Goal: Task Accomplishment & Management: Manage account settings

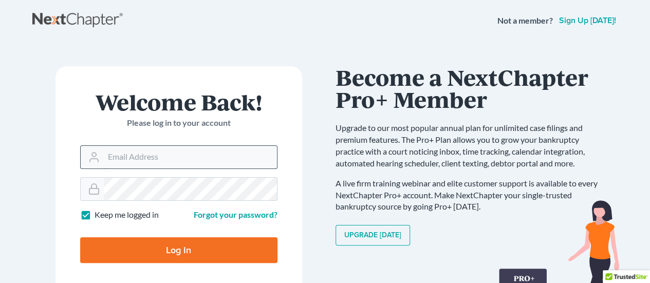
click at [131, 158] on input "Email Address" at bounding box center [190, 157] width 173 height 23
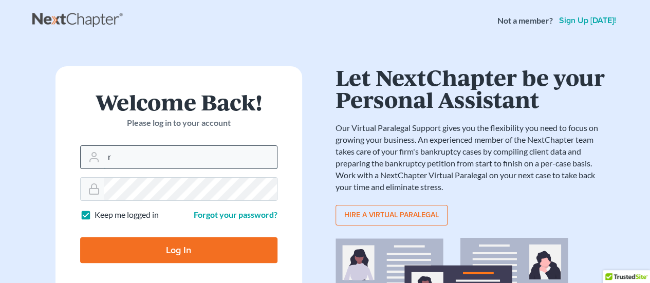
type input "[EMAIL_ADDRESS][DOMAIN_NAME]"
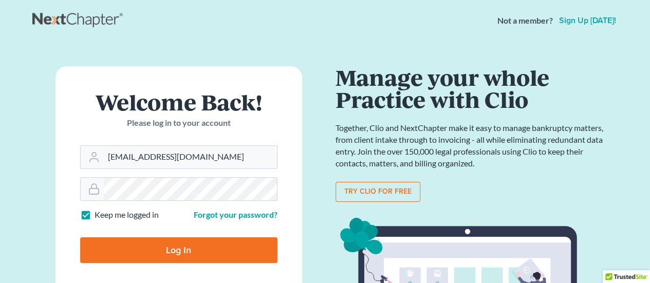
click at [80, 237] on input "Log In" at bounding box center [178, 250] width 197 height 26
type input "Thinking..."
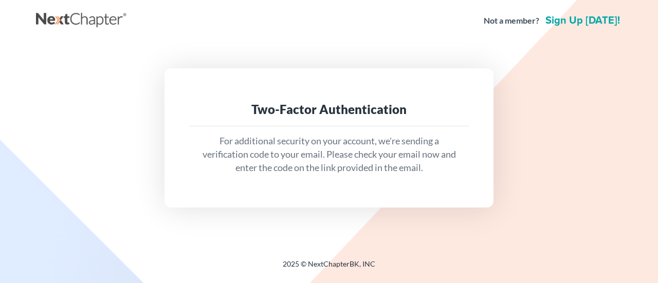
click at [323, 91] on div "Two-Factor Authentication For additional security on your account, we're sendin…" at bounding box center [328, 137] width 329 height 139
click at [546, 18] on div "Not a member? Sign up today!" at bounding box center [553, 20] width 138 height 18
click at [558, 23] on link "Sign up [DATE]!" at bounding box center [582, 20] width 79 height 10
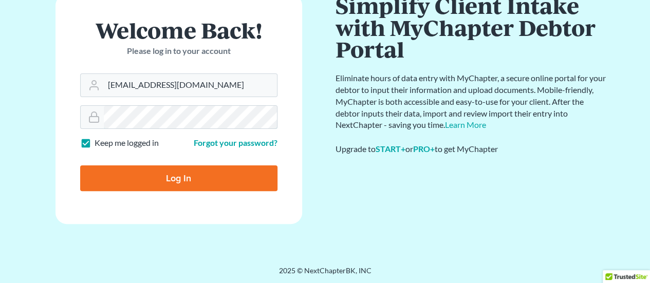
scroll to position [73, 0]
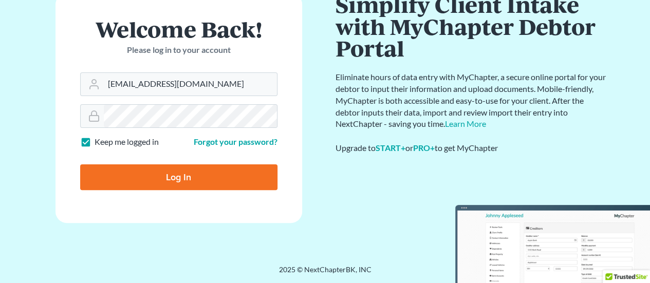
click at [95, 141] on label "Keep me logged in" at bounding box center [127, 142] width 64 height 12
click at [99, 141] on input "Keep me logged in" at bounding box center [102, 139] width 7 height 7
checkbox input "false"
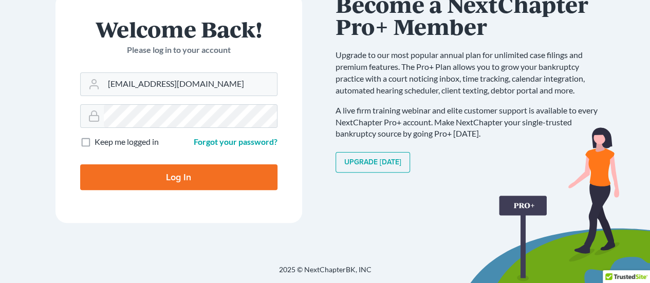
click at [166, 178] on input "Log In" at bounding box center [178, 177] width 197 height 26
type input "Thinking..."
